Goal: Information Seeking & Learning: Find contact information

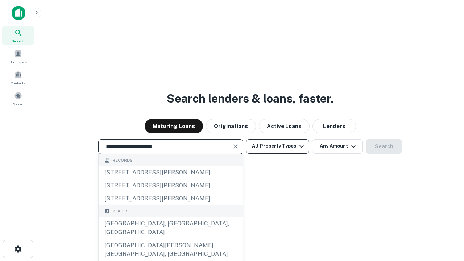
click at [170, 239] on div "Santa Monica, CA, USA" at bounding box center [171, 228] width 144 height 22
click at [278, 146] on button "All Property Types" at bounding box center [277, 146] width 63 height 15
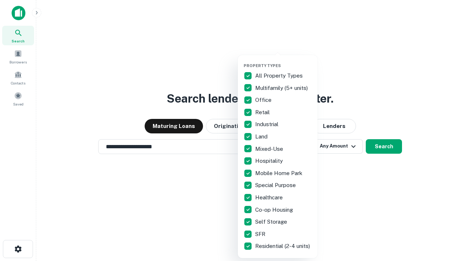
type input "**********"
click at [284, 61] on button "button" at bounding box center [284, 61] width 80 height 0
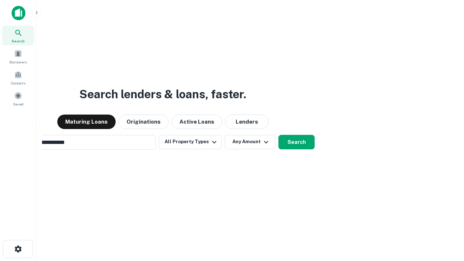
scroll to position [11, 0]
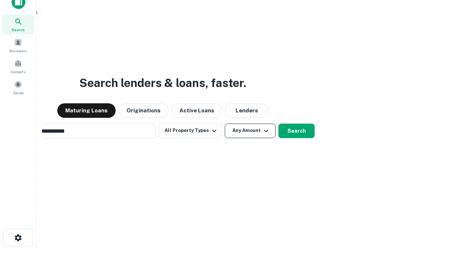
click at [225, 124] on button "Any Amount" at bounding box center [250, 131] width 51 height 15
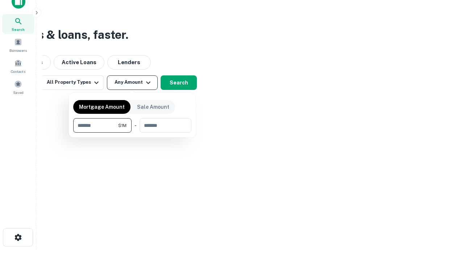
type input "*******"
click at [132, 133] on button "button" at bounding box center [132, 133] width 118 height 0
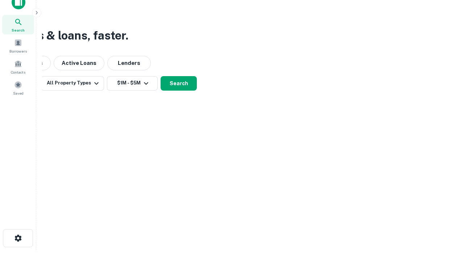
scroll to position [4, 134]
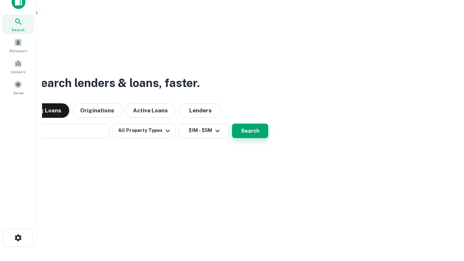
click at [232, 124] on button "Search" at bounding box center [250, 131] width 36 height 15
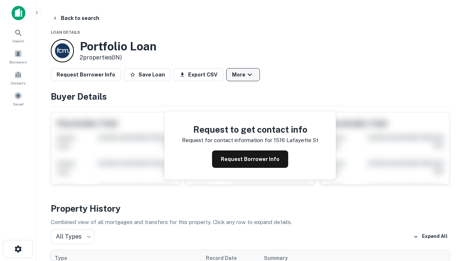
click at [243, 75] on button "More" at bounding box center [243, 74] width 34 height 13
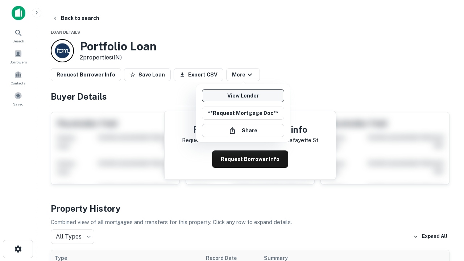
click at [243, 96] on link "View Lender" at bounding box center [243, 95] width 82 height 13
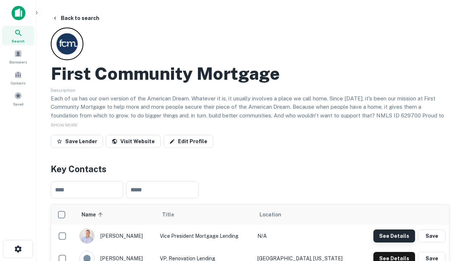
click at [394, 236] on button "See Details" at bounding box center [395, 236] width 42 height 13
click at [18, 249] on icon "button" at bounding box center [18, 249] width 9 height 9
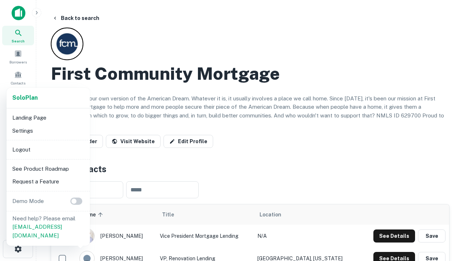
click at [48, 149] on li "Logout" at bounding box center [48, 149] width 78 height 13
